Goal: Information Seeking & Learning: Learn about a topic

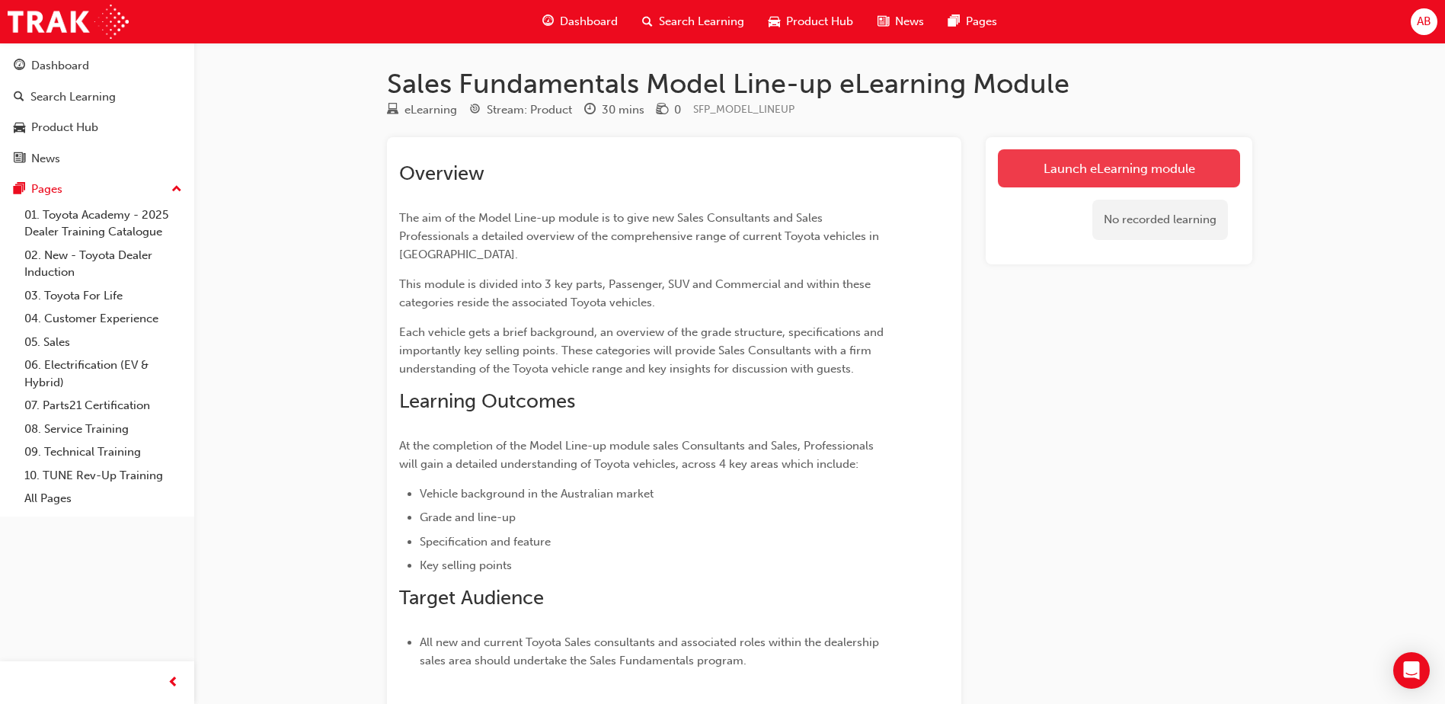
click at [1061, 165] on link "Launch eLearning module" at bounding box center [1119, 168] width 242 height 38
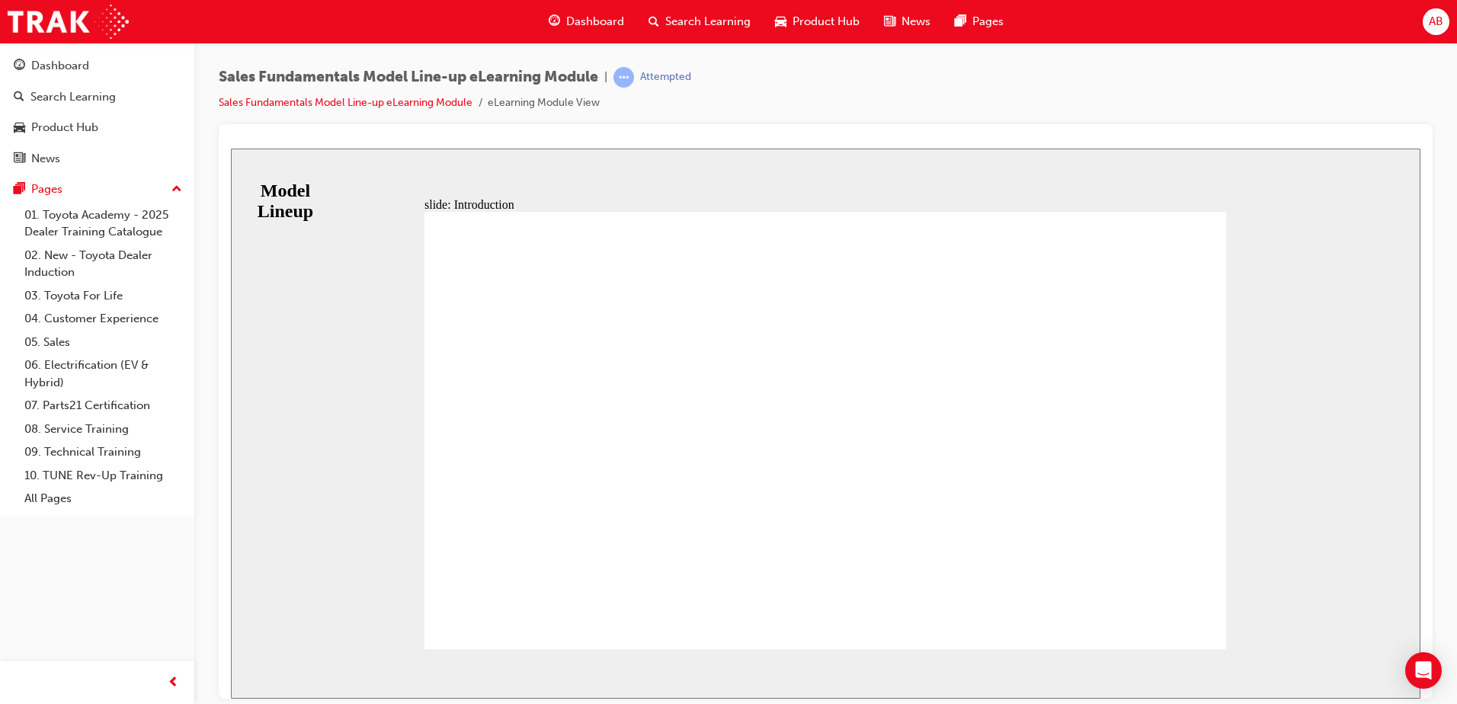
click at [180, 188] on span "up-icon" at bounding box center [176, 190] width 11 height 20
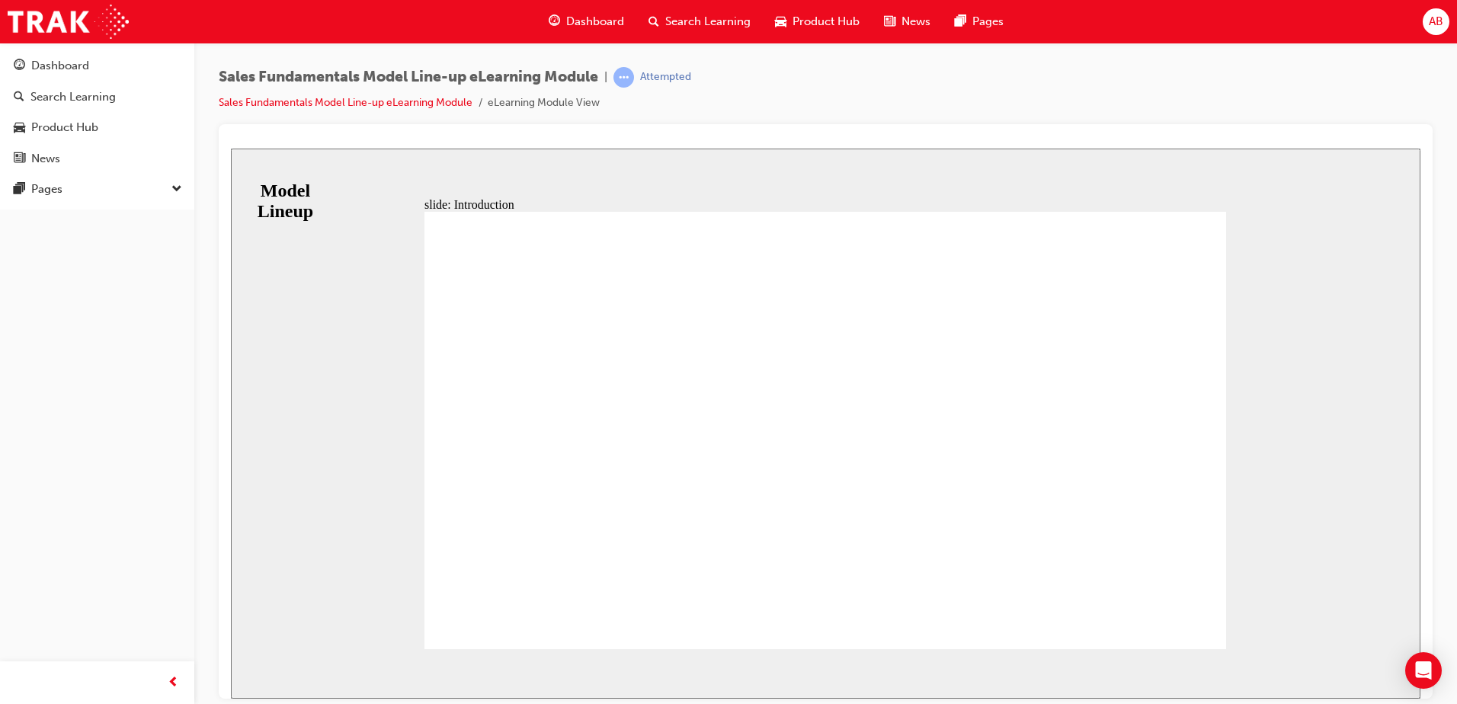
click at [180, 188] on span "down-icon" at bounding box center [176, 190] width 11 height 20
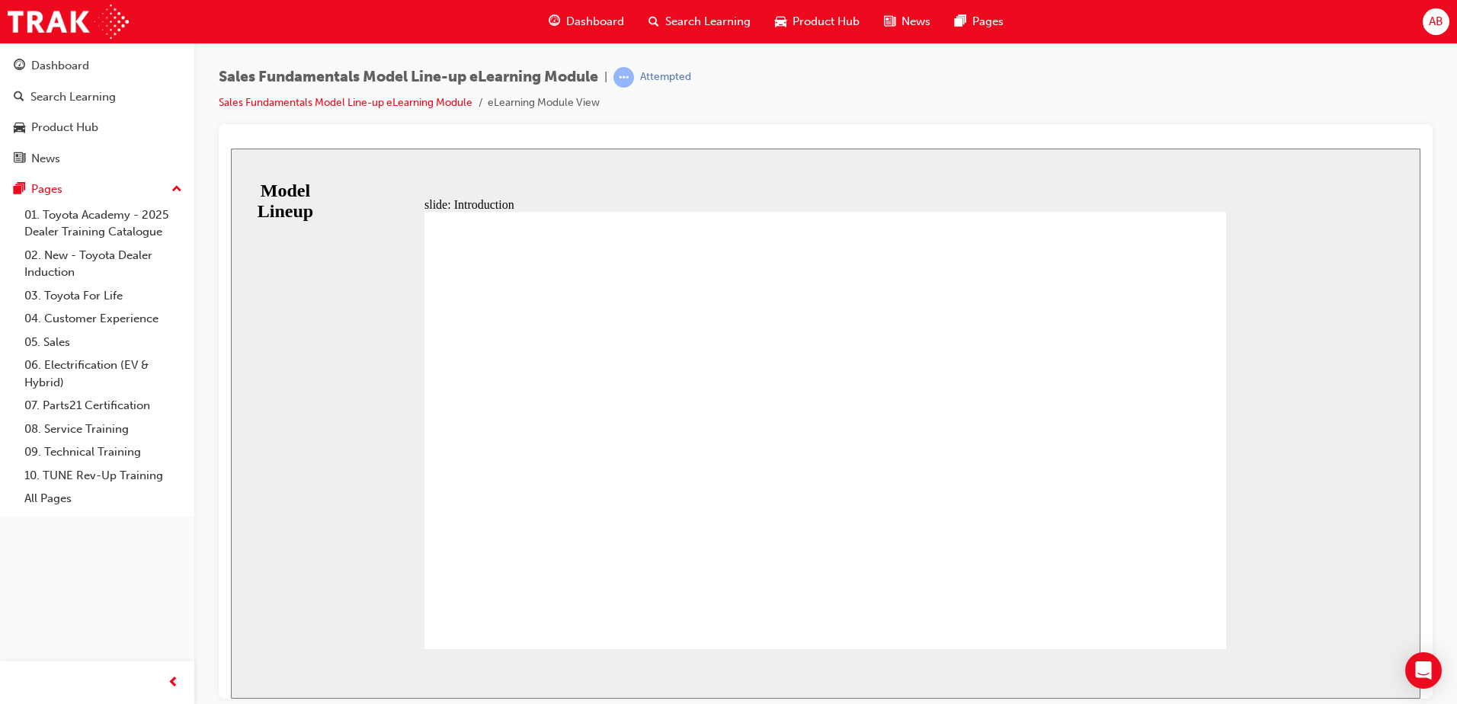
click at [594, 21] on span "Dashboard" at bounding box center [595, 22] width 58 height 18
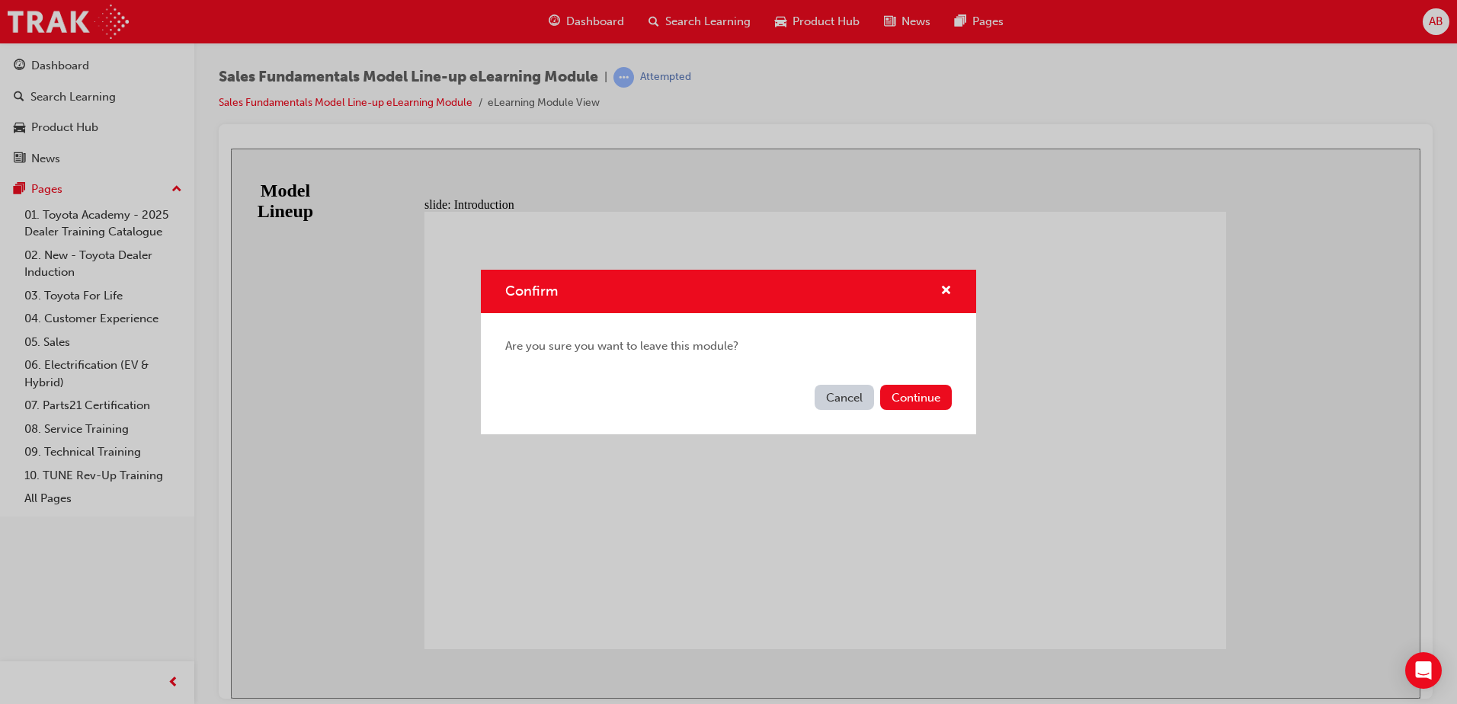
click at [908, 401] on button "Continue" at bounding box center [916, 397] width 72 height 25
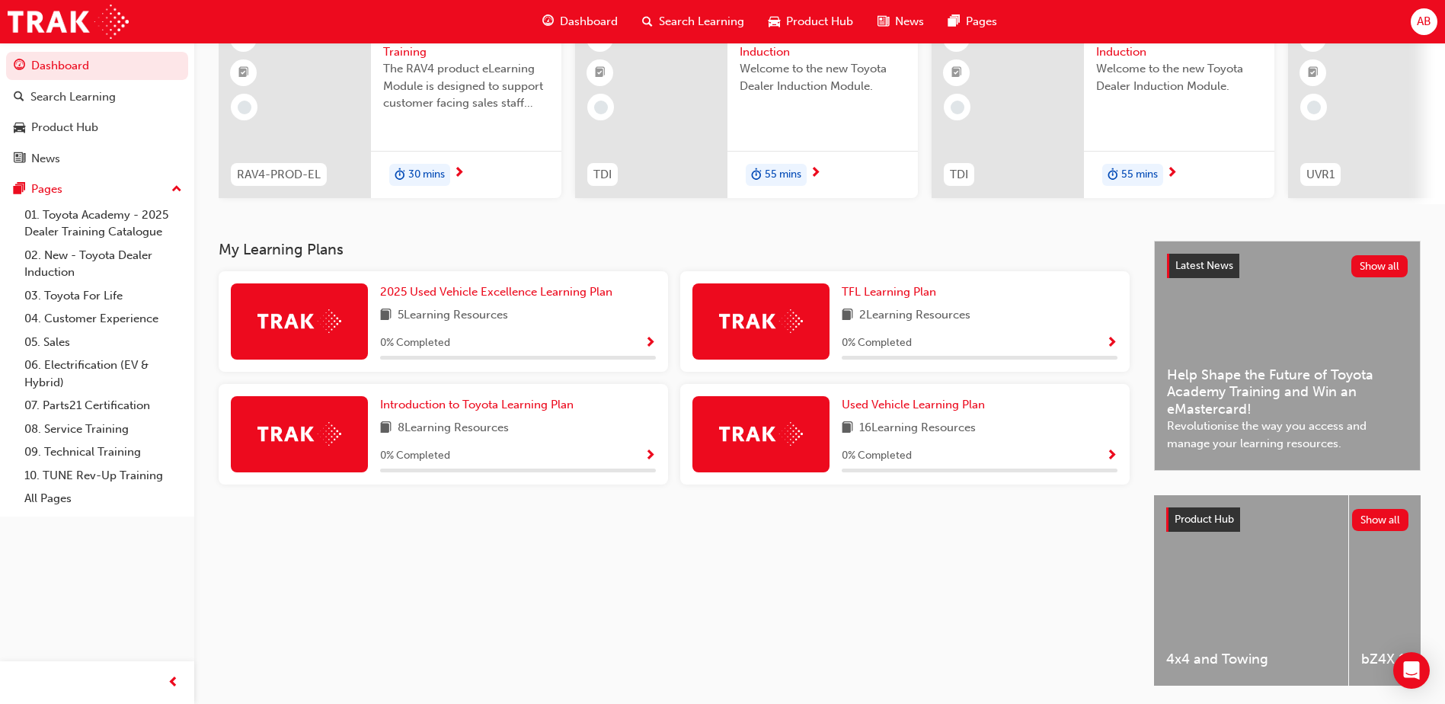
scroll to position [152, 0]
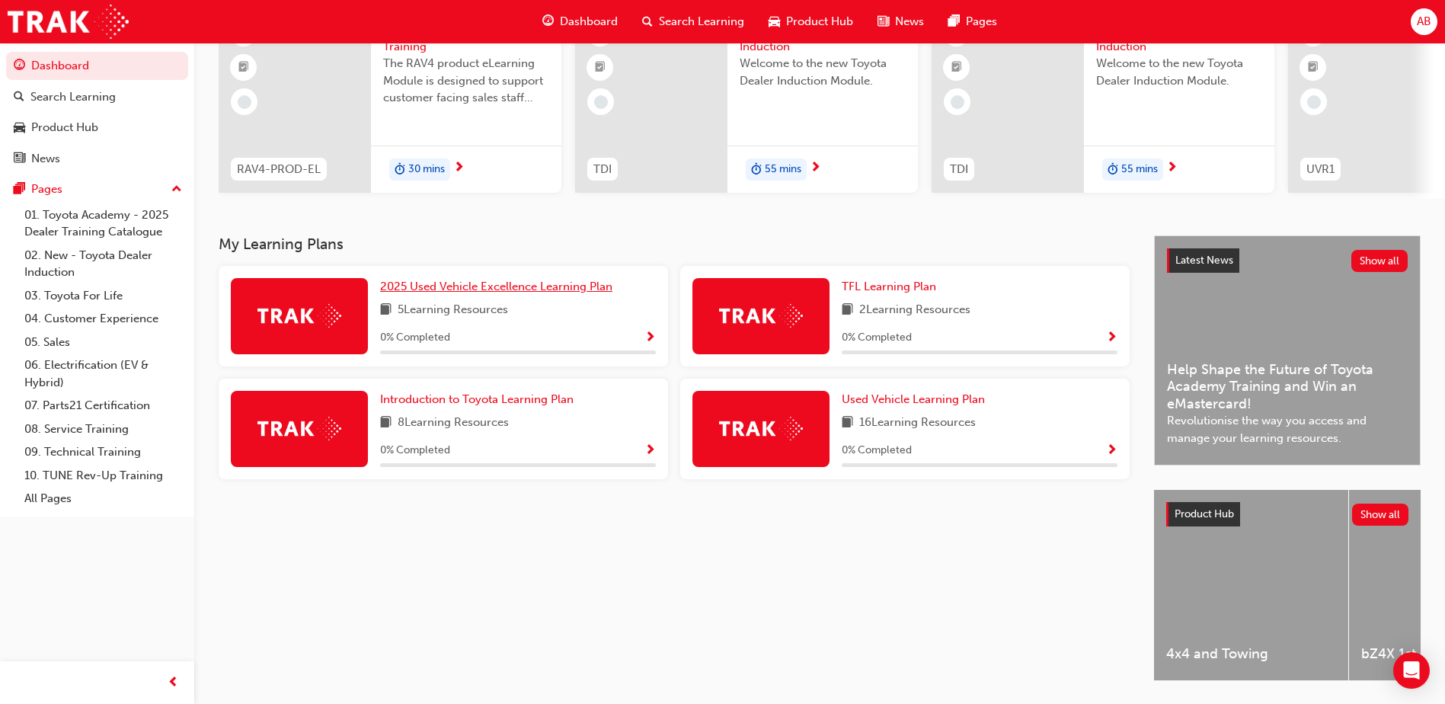
click at [417, 293] on span "2025 Used Vehicle Excellence Learning Plan" at bounding box center [496, 287] width 232 height 14
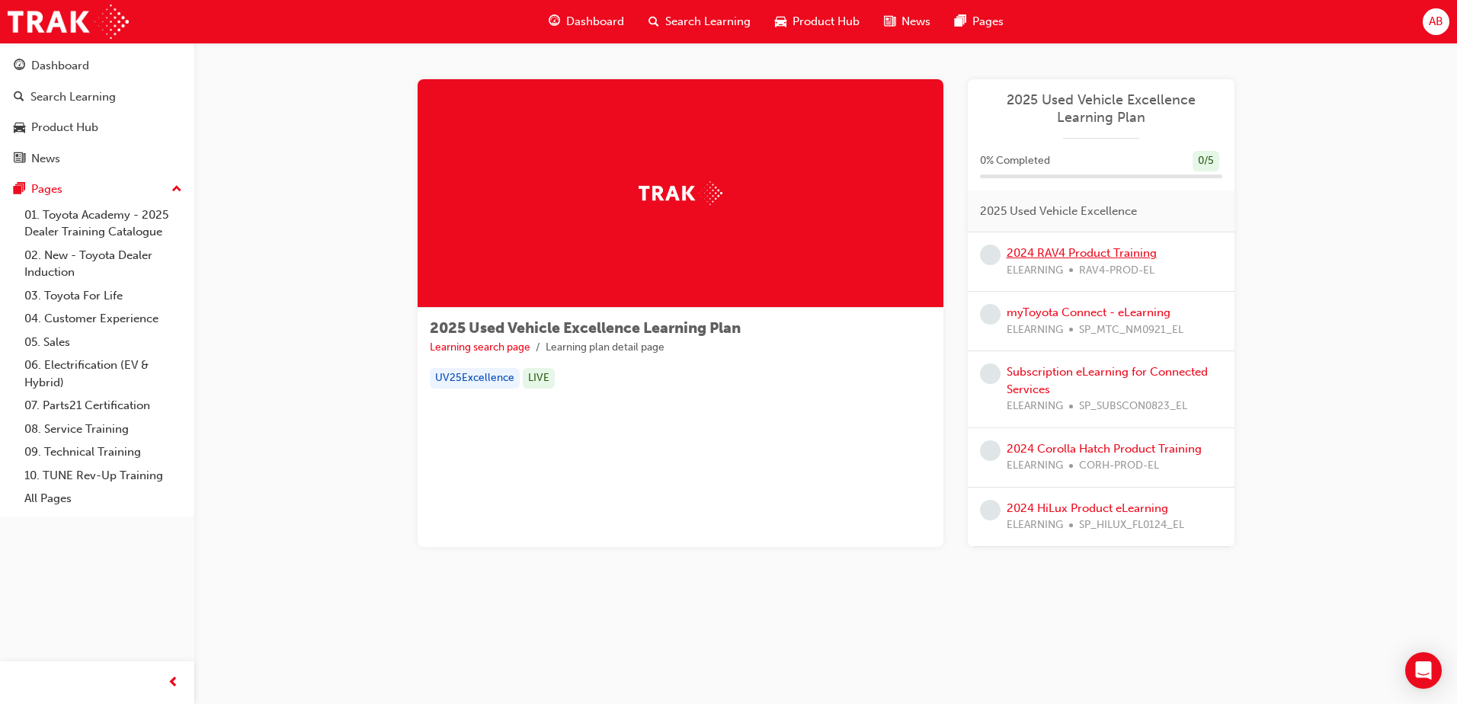
click at [1075, 250] on link "2024 RAV4 Product Training" at bounding box center [1081, 253] width 150 height 14
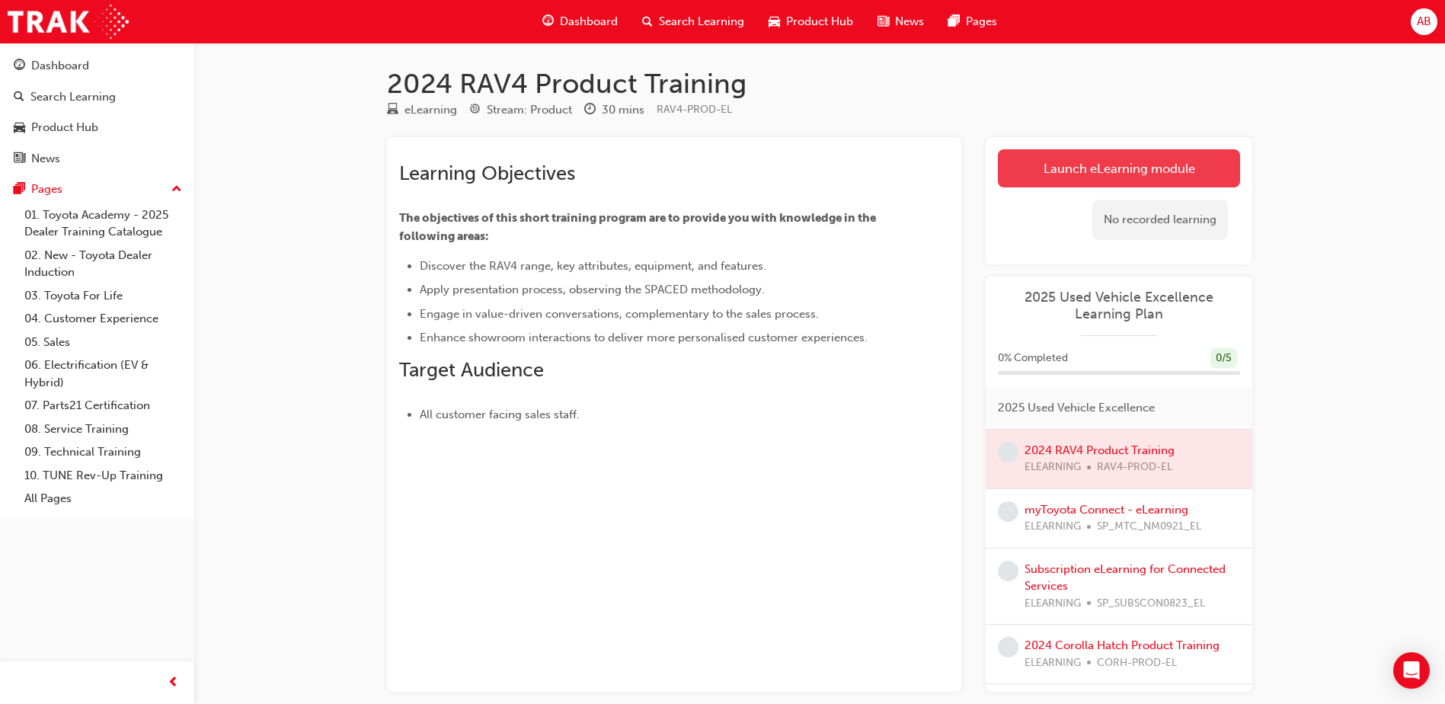
click at [1139, 171] on link "Launch eLearning module" at bounding box center [1119, 168] width 242 height 38
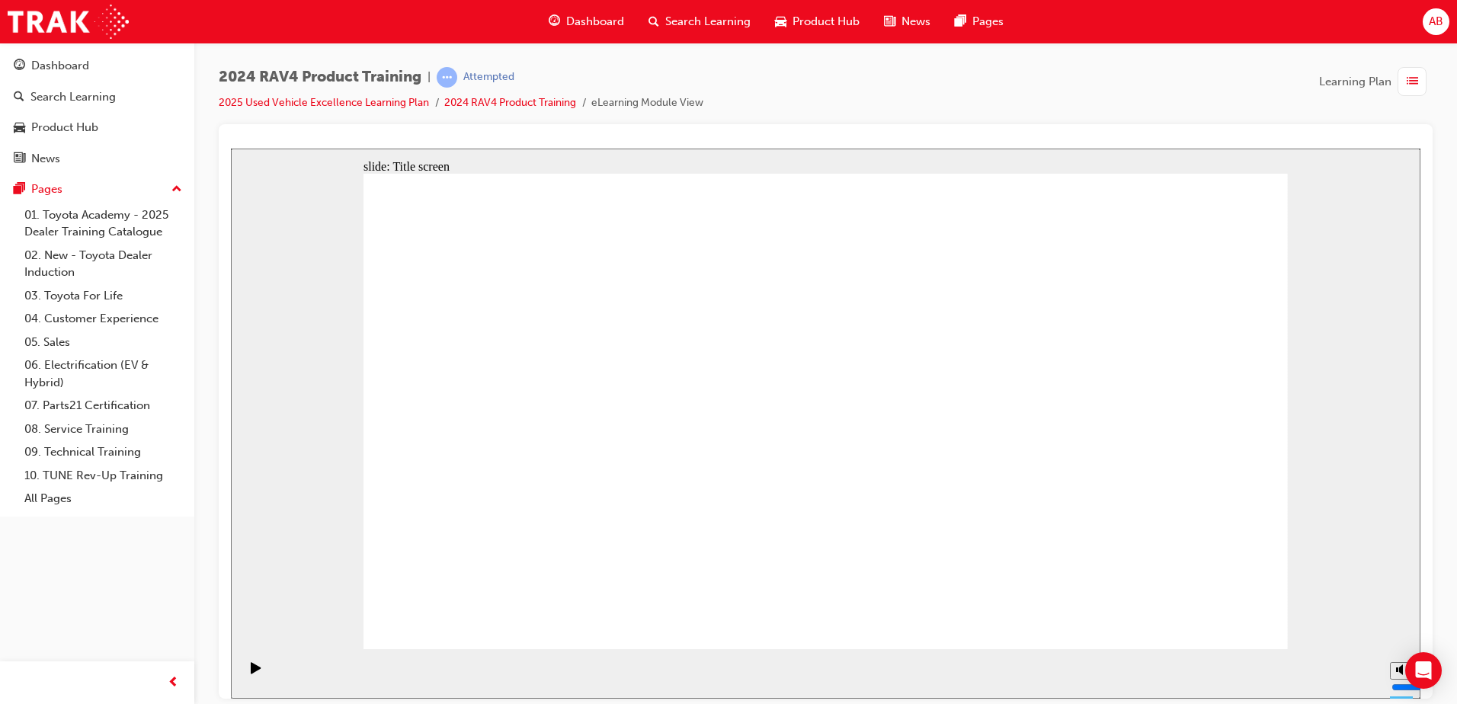
click at [91, 72] on div "Dashboard" at bounding box center [97, 65] width 167 height 19
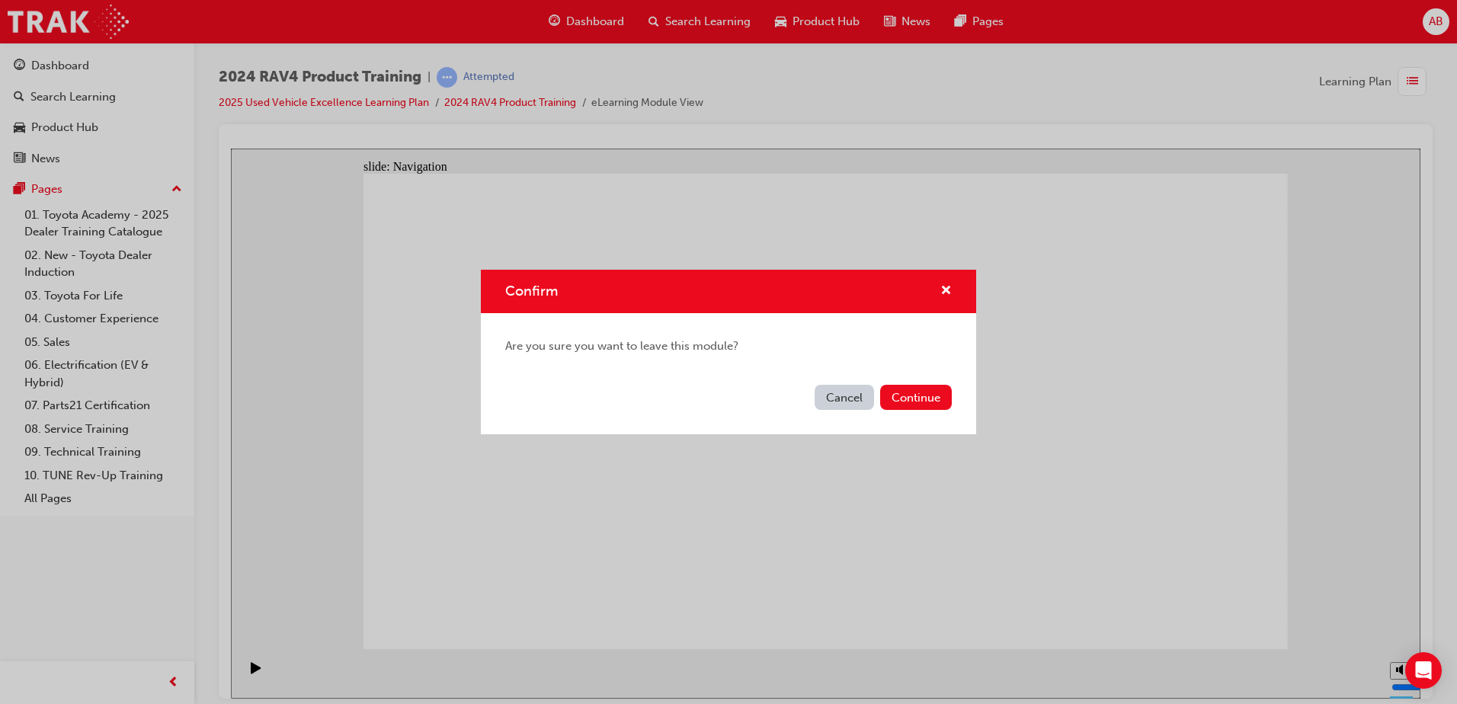
click at [861, 389] on button "Cancel" at bounding box center [843, 397] width 59 height 25
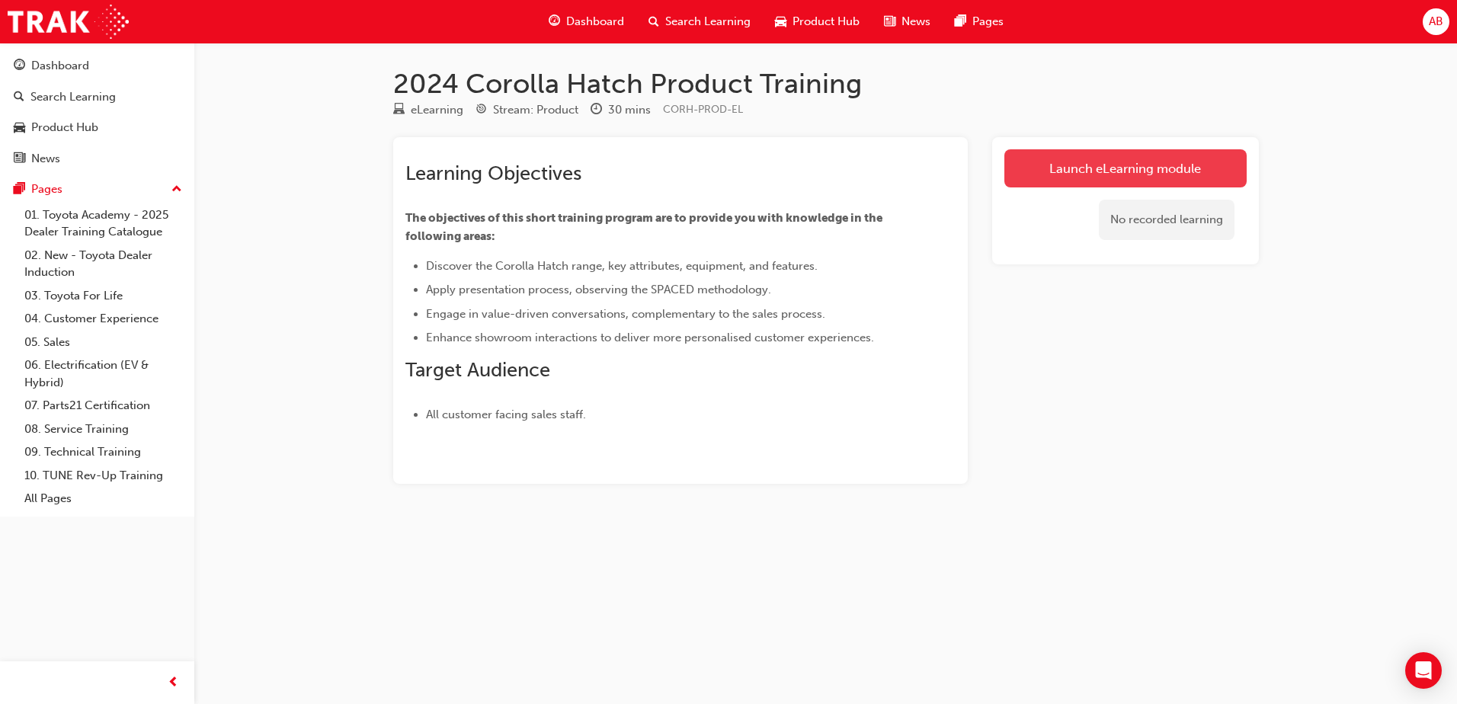
click at [1089, 163] on link "Launch eLearning module" at bounding box center [1125, 168] width 242 height 38
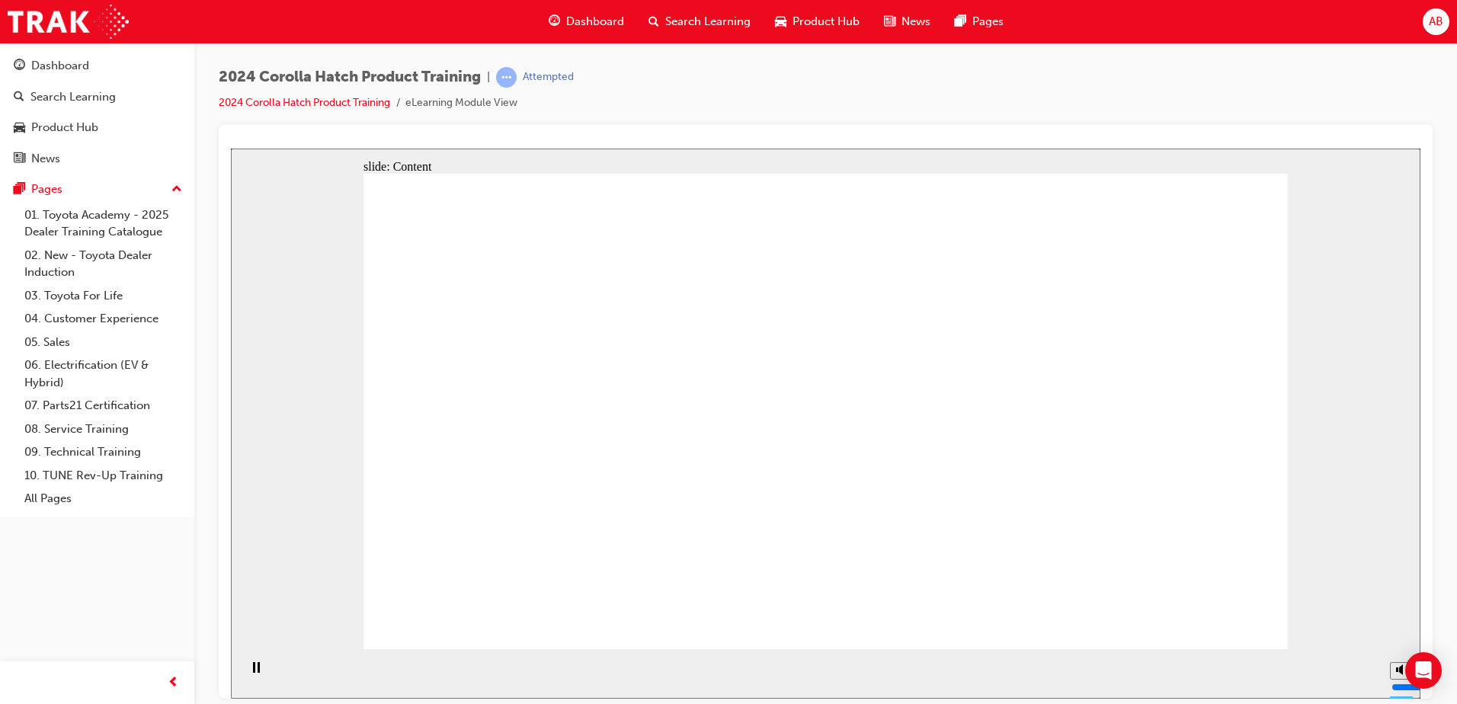
click at [253, 672] on rect "Pause (Ctrl+Alt+P)" at bounding box center [254, 666] width 2 height 11
click at [254, 673] on icon "Play (Ctrl+Alt+P)" at bounding box center [256, 666] width 10 height 11
click at [253, 671] on icon "Pause (Ctrl+Alt+P)" at bounding box center [256, 666] width 7 height 11
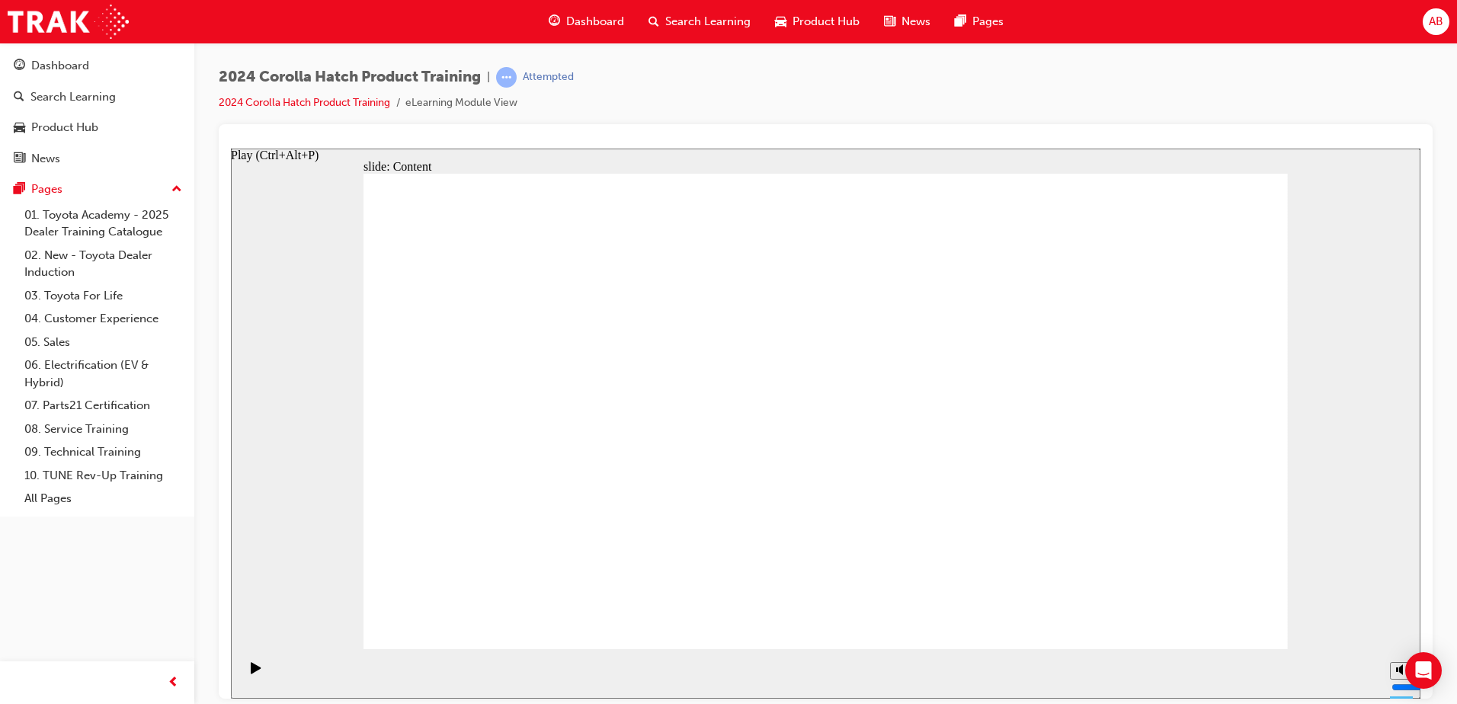
click at [251, 673] on icon "Play (Ctrl+Alt+P)" at bounding box center [256, 666] width 10 height 11
click at [253, 670] on rect "Pause (Ctrl+Alt+P)" at bounding box center [254, 666] width 2 height 11
click at [251, 673] on icon "Play (Ctrl+Alt+P)" at bounding box center [256, 666] width 10 height 11
click at [247, 671] on div "Pause (Ctrl+Alt+P)" at bounding box center [256, 674] width 26 height 26
